Goal: Information Seeking & Learning: Find specific fact

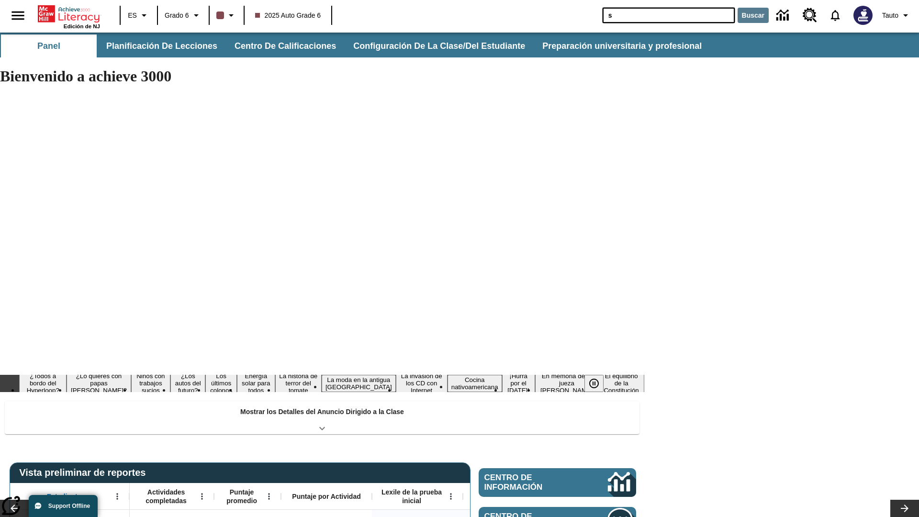
type input "s"
click at [751, 15] on button "Buscar" at bounding box center [752, 15] width 31 height 15
